Goal: Complete application form

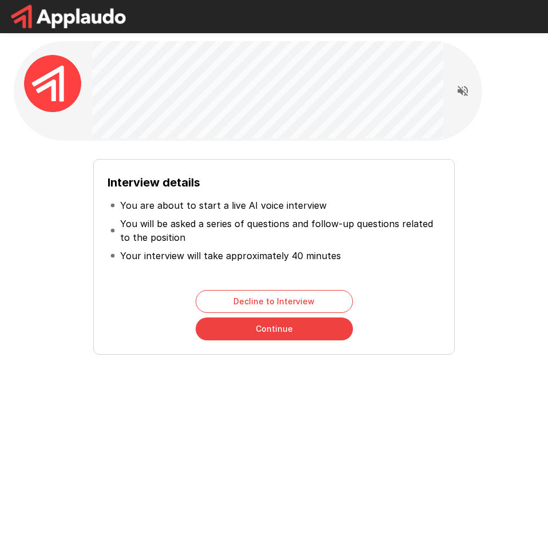
click at [293, 331] on button "Continue" at bounding box center [274, 329] width 157 height 23
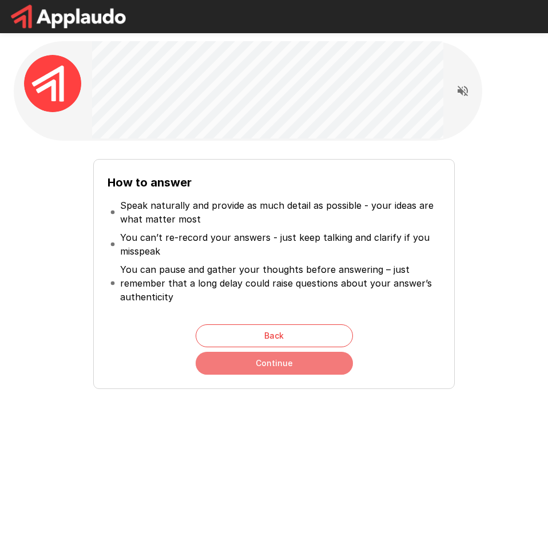
click at [323, 367] on button "Continue" at bounding box center [274, 363] width 157 height 23
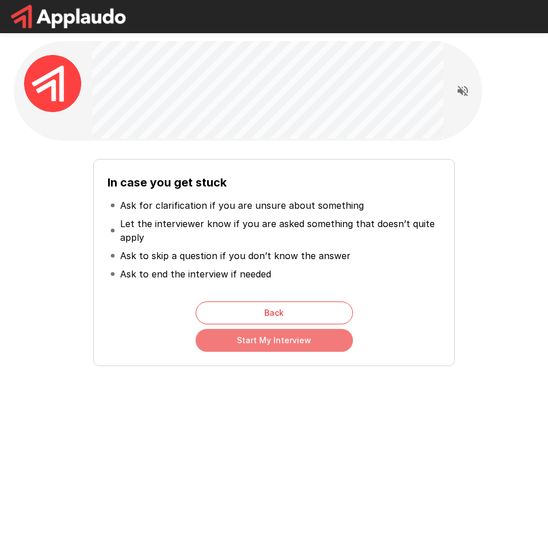
click at [329, 338] on button "Start My Interview" at bounding box center [274, 340] width 157 height 23
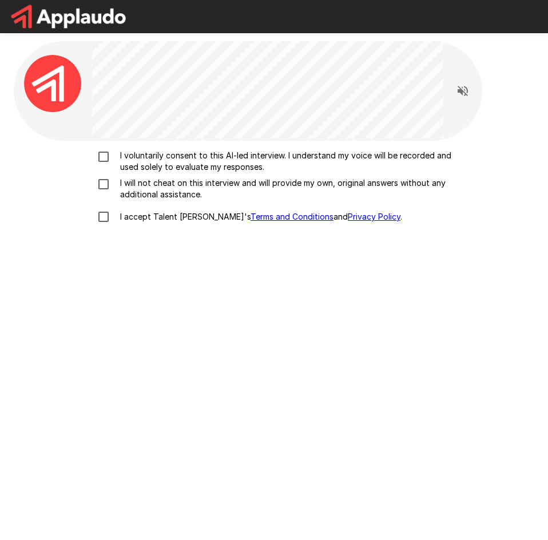
click at [374, 193] on div "I voluntarily consent to this AI-led interview. I understand my voice will be r…" at bounding box center [274, 189] width 512 height 79
click at [379, 227] on label "I accept Talent Llama's Terms and Conditions and Privacy Policy ." at bounding box center [274, 217] width 365 height 24
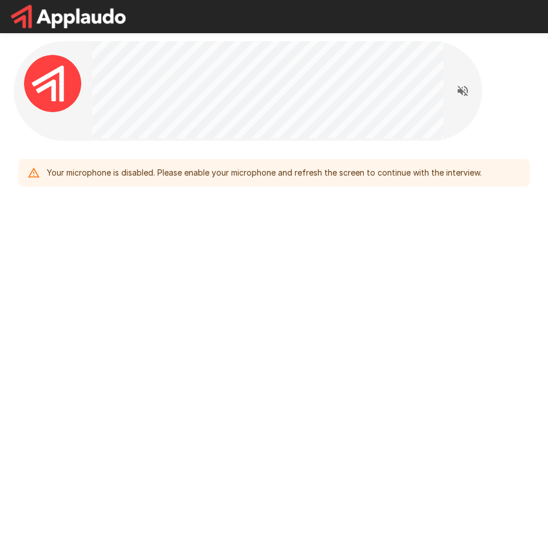
click at [276, 276] on div "Your microphone is disabled. Please enable your microphone and refresh the scre…" at bounding box center [274, 141] width 548 height 283
click at [459, 89] on icon "Read questions aloud" at bounding box center [463, 91] width 10 height 10
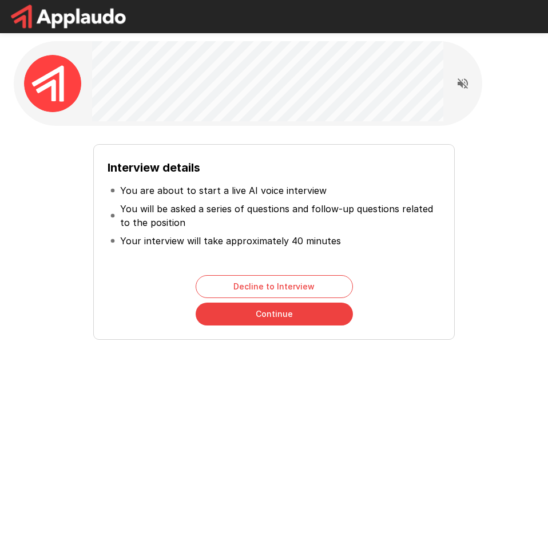
click at [156, 137] on div "Interview details You are about to start a live AI voice interview You will be …" at bounding box center [274, 237] width 512 height 205
click at [271, 321] on button "Continue" at bounding box center [274, 314] width 157 height 23
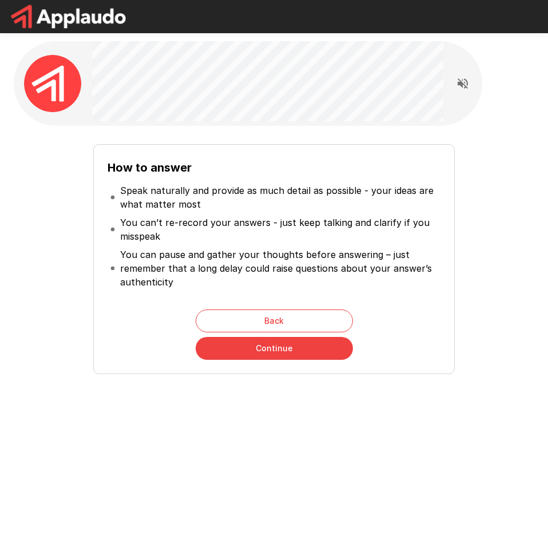
click at [278, 348] on button "Continue" at bounding box center [274, 348] width 157 height 23
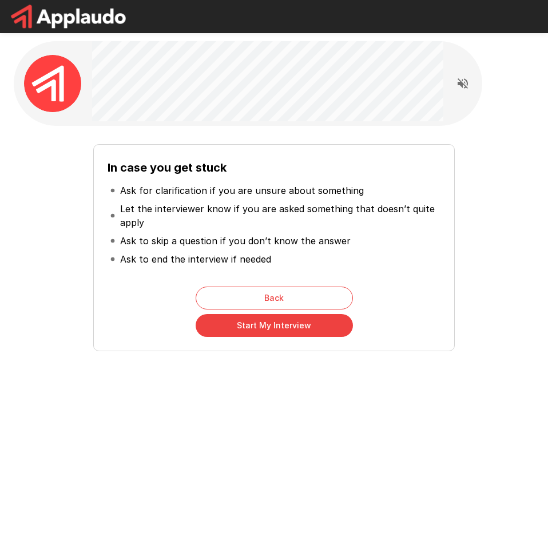
click at [247, 328] on button "Start My Interview" at bounding box center [274, 325] width 157 height 23
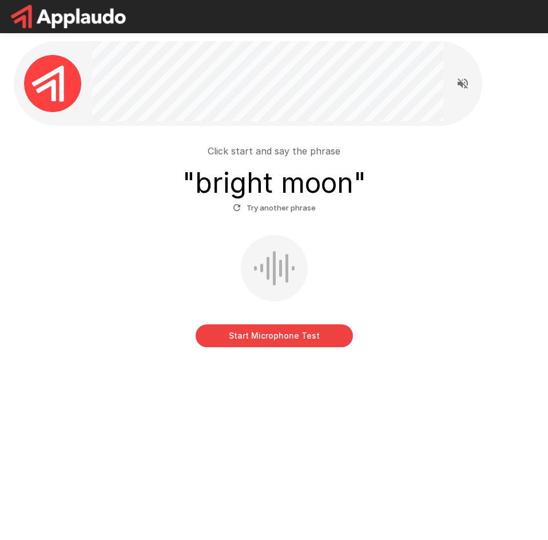
click at [299, 343] on button "Start Microphone Test" at bounding box center [274, 336] width 157 height 23
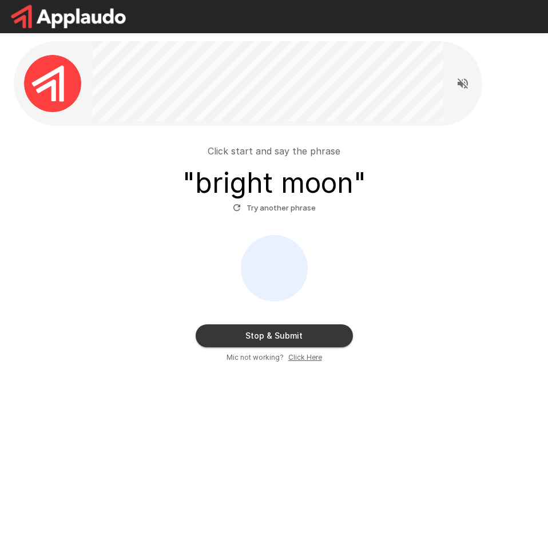
click at [307, 339] on button "Stop & Submit" at bounding box center [274, 336] width 157 height 23
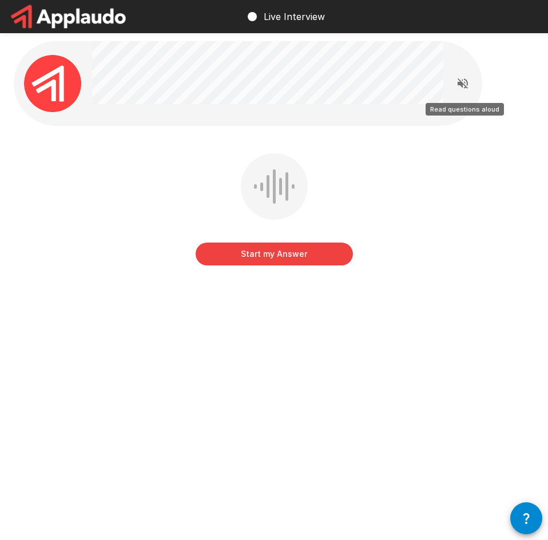
click at [471, 85] on button "Read questions aloud" at bounding box center [463, 83] width 23 height 23
click at [327, 255] on button "Start my Answer" at bounding box center [274, 254] width 157 height 23
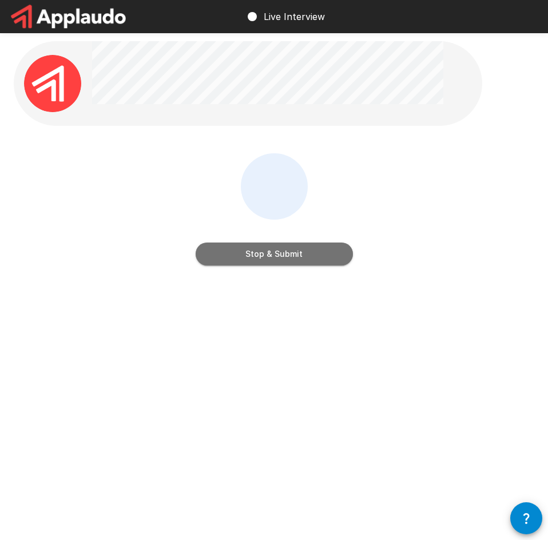
click at [314, 258] on button "Stop & Submit" at bounding box center [274, 254] width 157 height 23
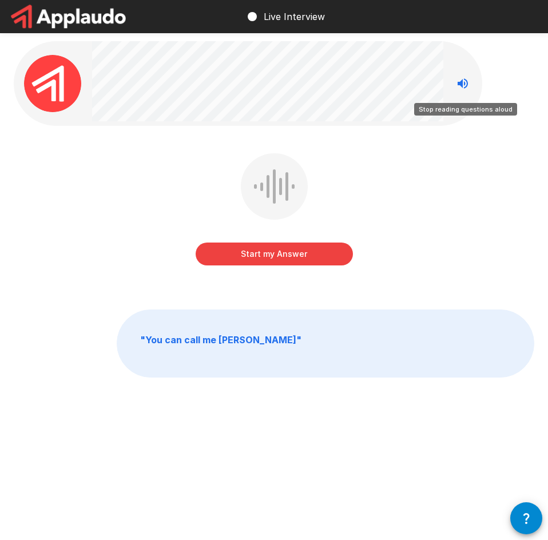
click at [457, 84] on icon "Stop reading questions aloud" at bounding box center [463, 84] width 14 height 14
click at [457, 84] on icon "Read questions aloud" at bounding box center [463, 84] width 14 height 14
click at [313, 262] on button "Start my Answer" at bounding box center [274, 254] width 157 height 23
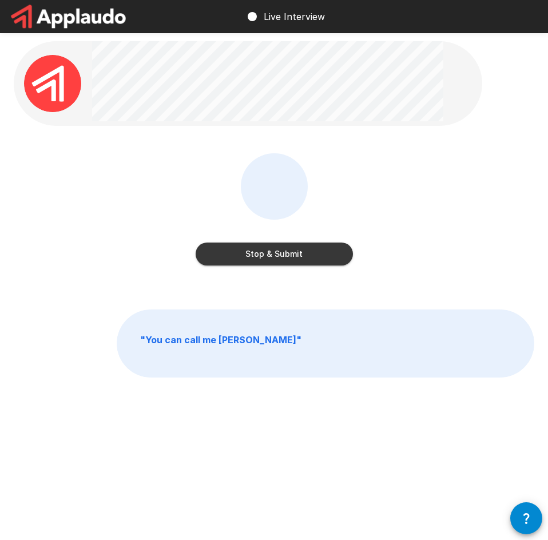
click at [297, 259] on button "Stop & Submit" at bounding box center [274, 254] width 157 height 23
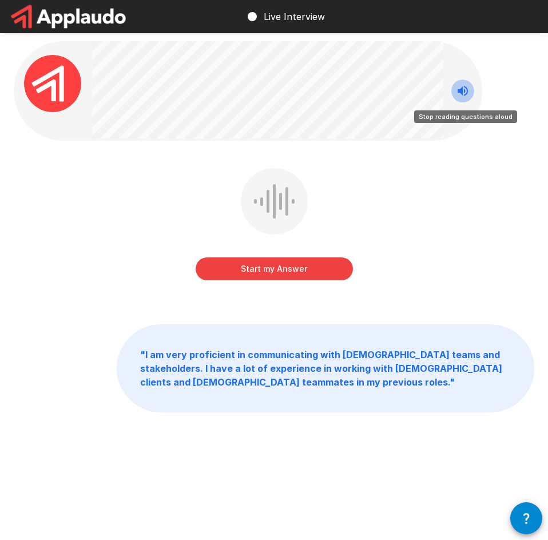
click at [466, 84] on icon "Stop reading questions aloud" at bounding box center [463, 91] width 14 height 14
click at [461, 87] on icon "Read questions aloud" at bounding box center [463, 91] width 14 height 14
click at [301, 260] on button "Start my Answer" at bounding box center [274, 269] width 157 height 23
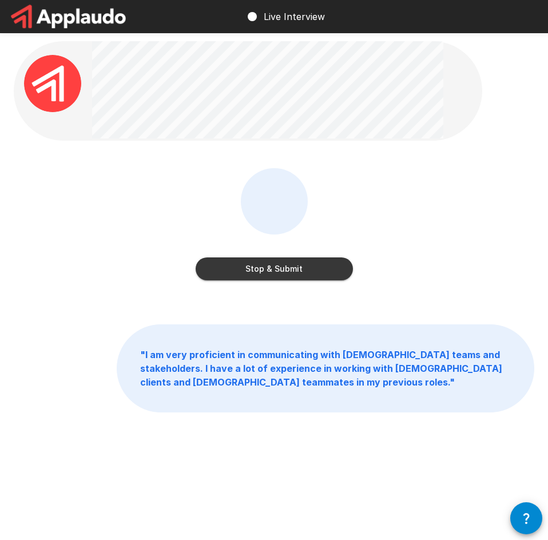
click at [293, 270] on button "Stop & Submit" at bounding box center [274, 269] width 157 height 23
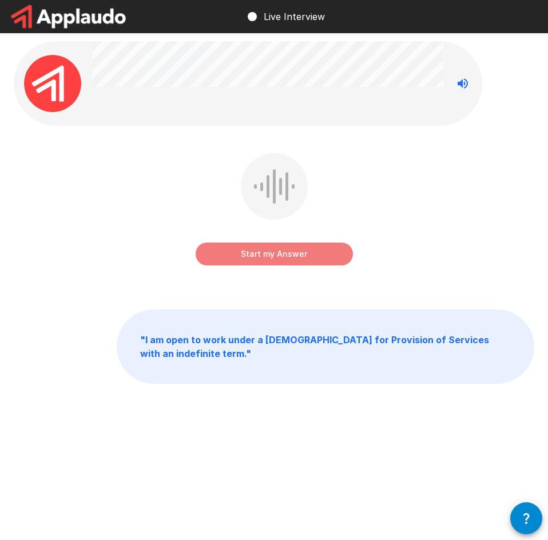
click at [326, 249] on button "Start my Answer" at bounding box center [274, 254] width 157 height 23
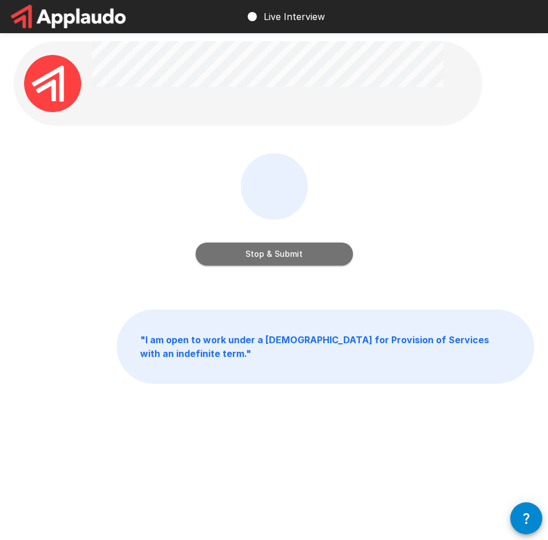
click at [309, 247] on button "Stop & Submit" at bounding box center [274, 254] width 157 height 23
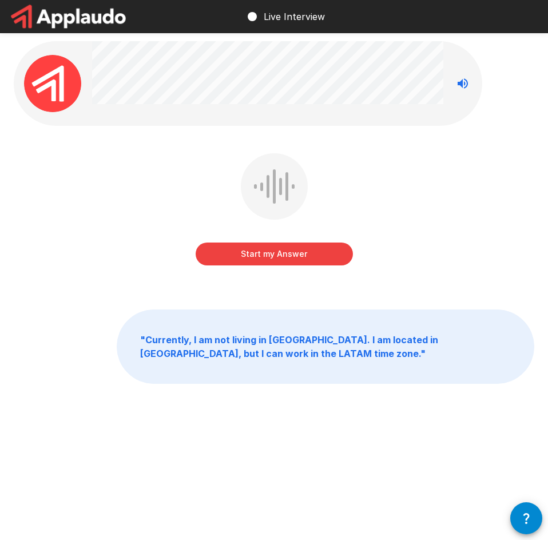
click at [317, 259] on button "Start my Answer" at bounding box center [274, 254] width 157 height 23
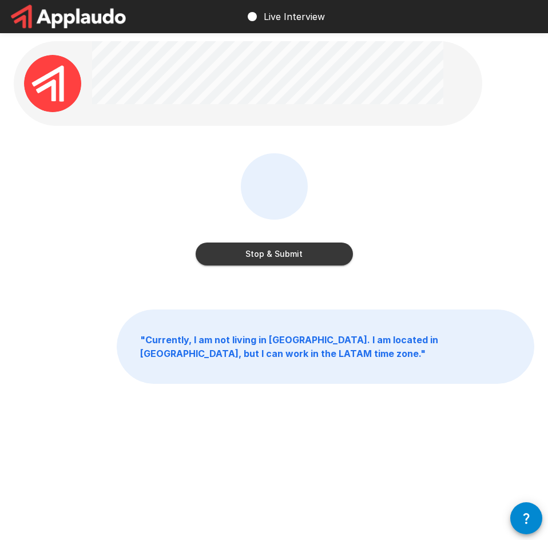
click at [310, 249] on button "Stop & Submit" at bounding box center [274, 254] width 157 height 23
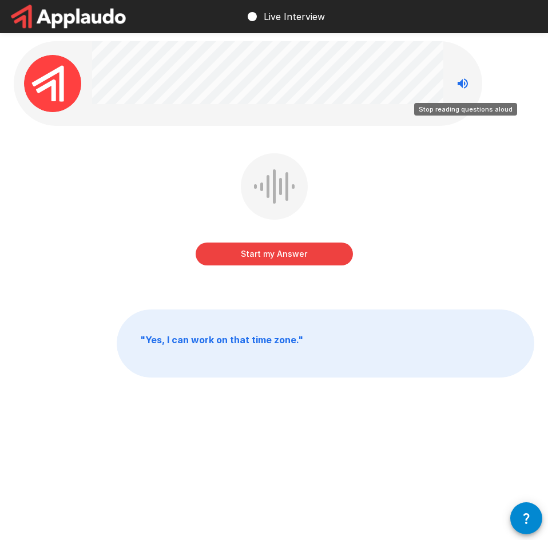
click at [458, 82] on icon "Stop reading questions aloud" at bounding box center [463, 83] width 10 height 10
click at [463, 81] on icon "Read questions aloud" at bounding box center [463, 83] width 10 height 10
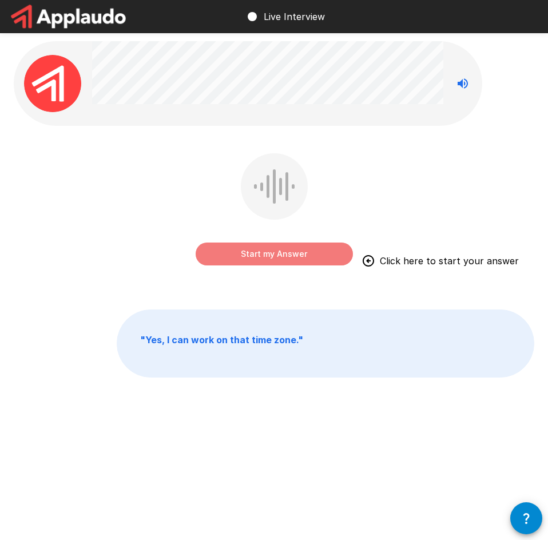
click at [297, 254] on button "Start my Answer" at bounding box center [274, 254] width 157 height 23
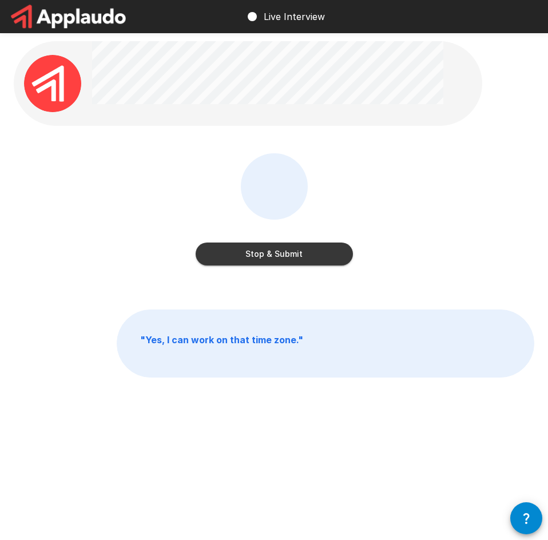
click at [282, 251] on button "Stop & Submit" at bounding box center [274, 254] width 157 height 23
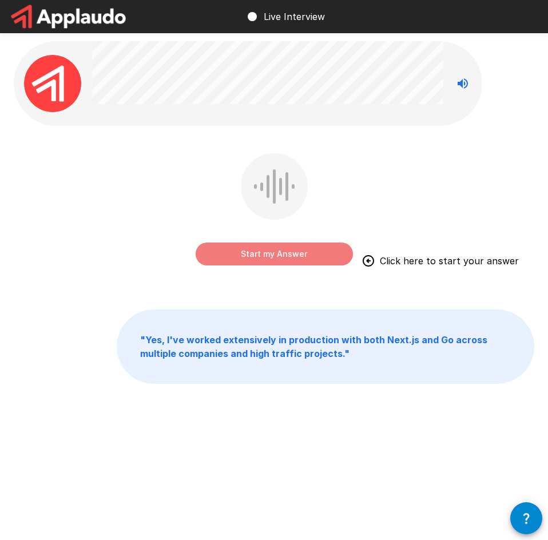
click at [293, 254] on button "Start my Answer" at bounding box center [274, 254] width 157 height 23
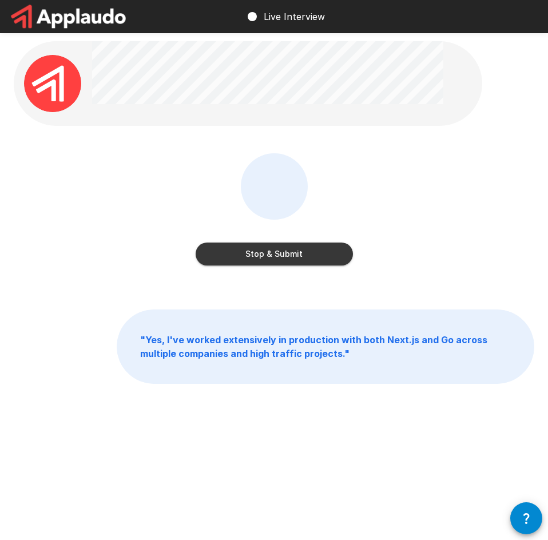
click at [293, 254] on button "Stop & Submit" at bounding box center [274, 254] width 157 height 23
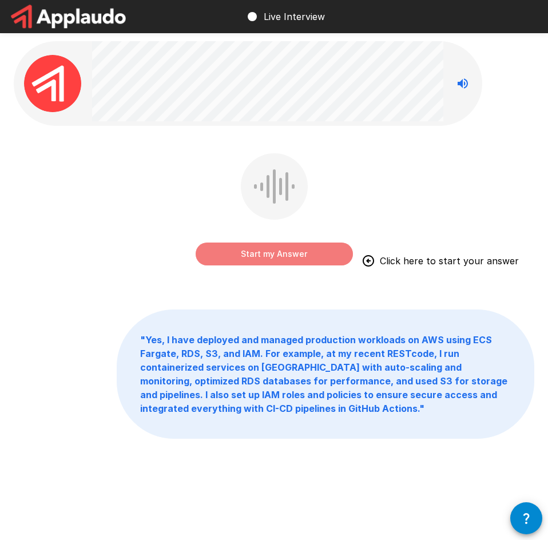
click at [267, 258] on button "Start my Answer" at bounding box center [274, 254] width 157 height 23
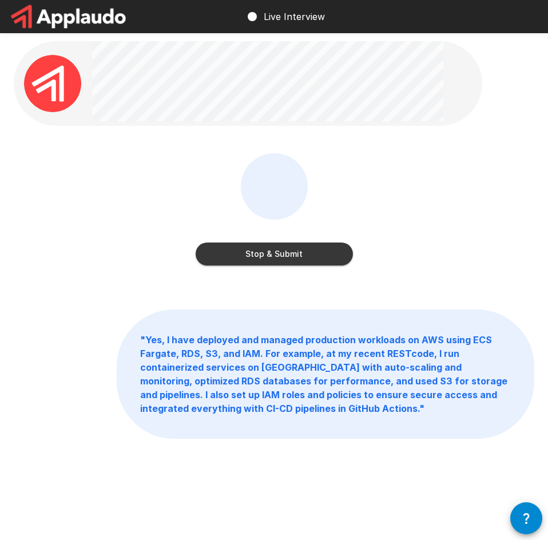
click at [307, 246] on button "Stop & Submit" at bounding box center [274, 254] width 157 height 23
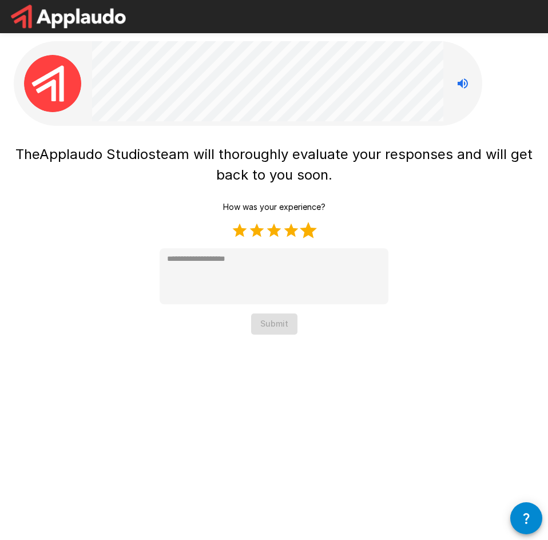
click at [310, 232] on label "5 Stars" at bounding box center [308, 230] width 17 height 17
type textarea "*"
click at [279, 314] on button "Submit" at bounding box center [274, 324] width 46 height 21
